Goal: Information Seeking & Learning: Learn about a topic

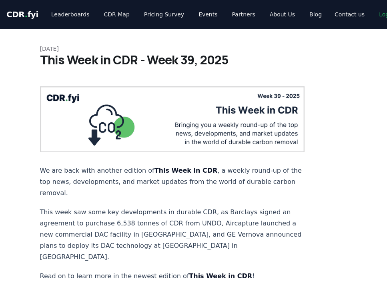
click at [25, 13] on span "." at bounding box center [26, 15] width 3 height 10
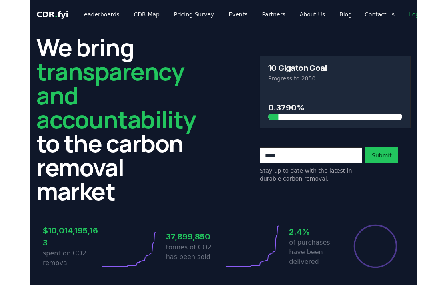
scroll to position [1, 0]
